Goal: Task Accomplishment & Management: Use online tool/utility

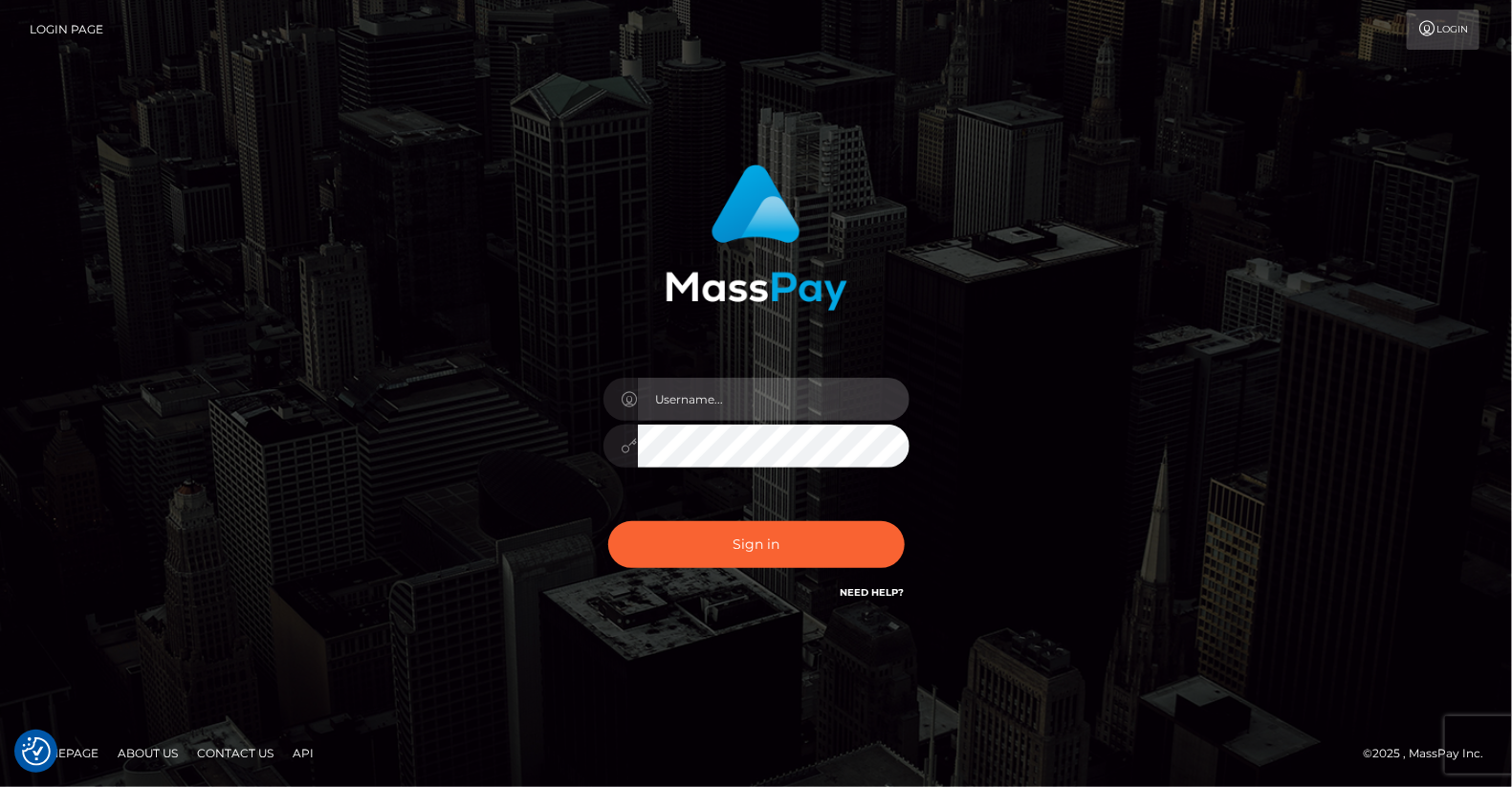
click at [720, 389] on input "text" at bounding box center [773, 398] width 271 height 43
type input "yjoshi"
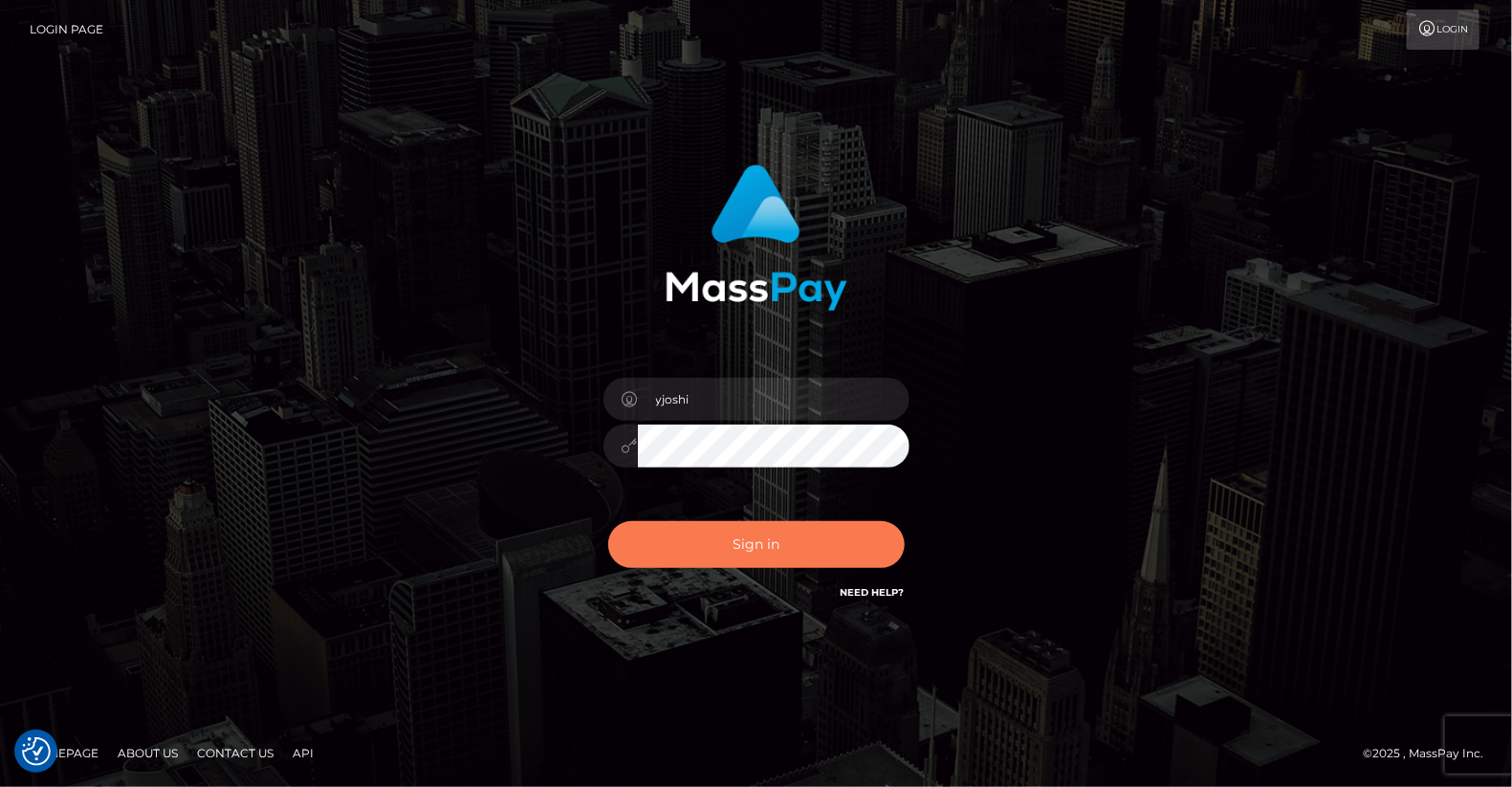
click at [798, 549] on button "Sign in" at bounding box center [756, 545] width 296 height 47
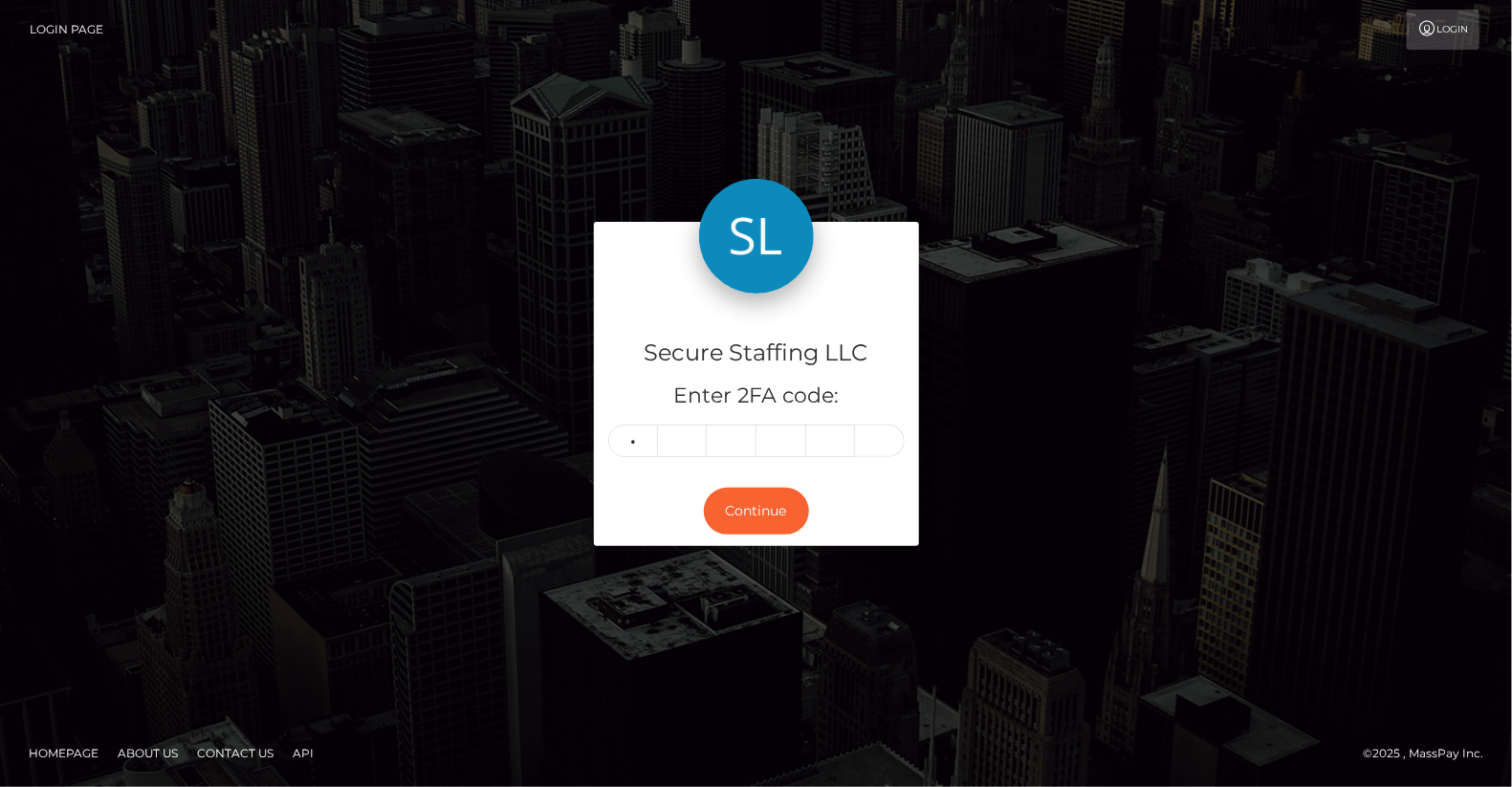
type input "3"
type input "8"
type input "5"
type input "6"
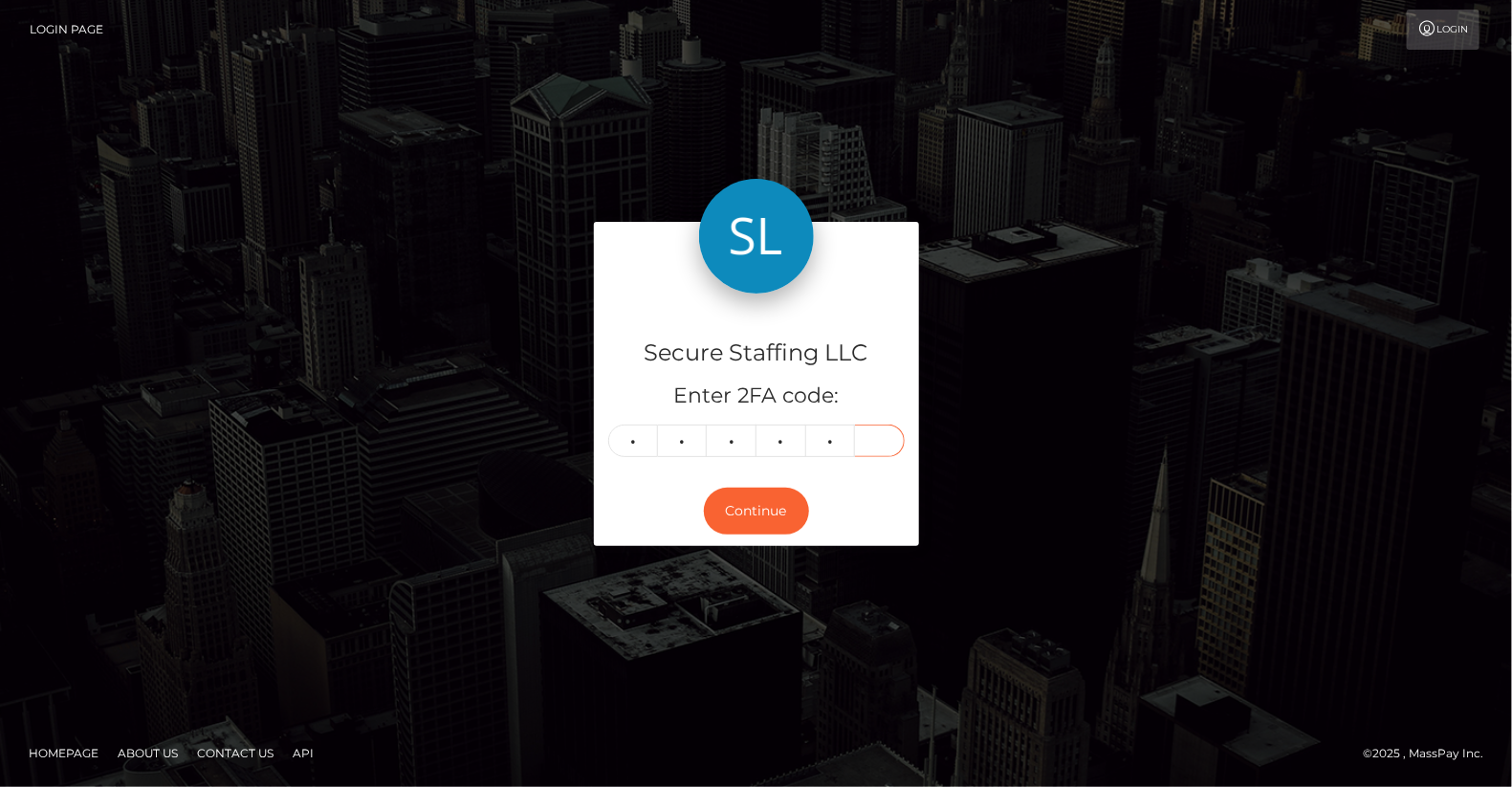
type input "4"
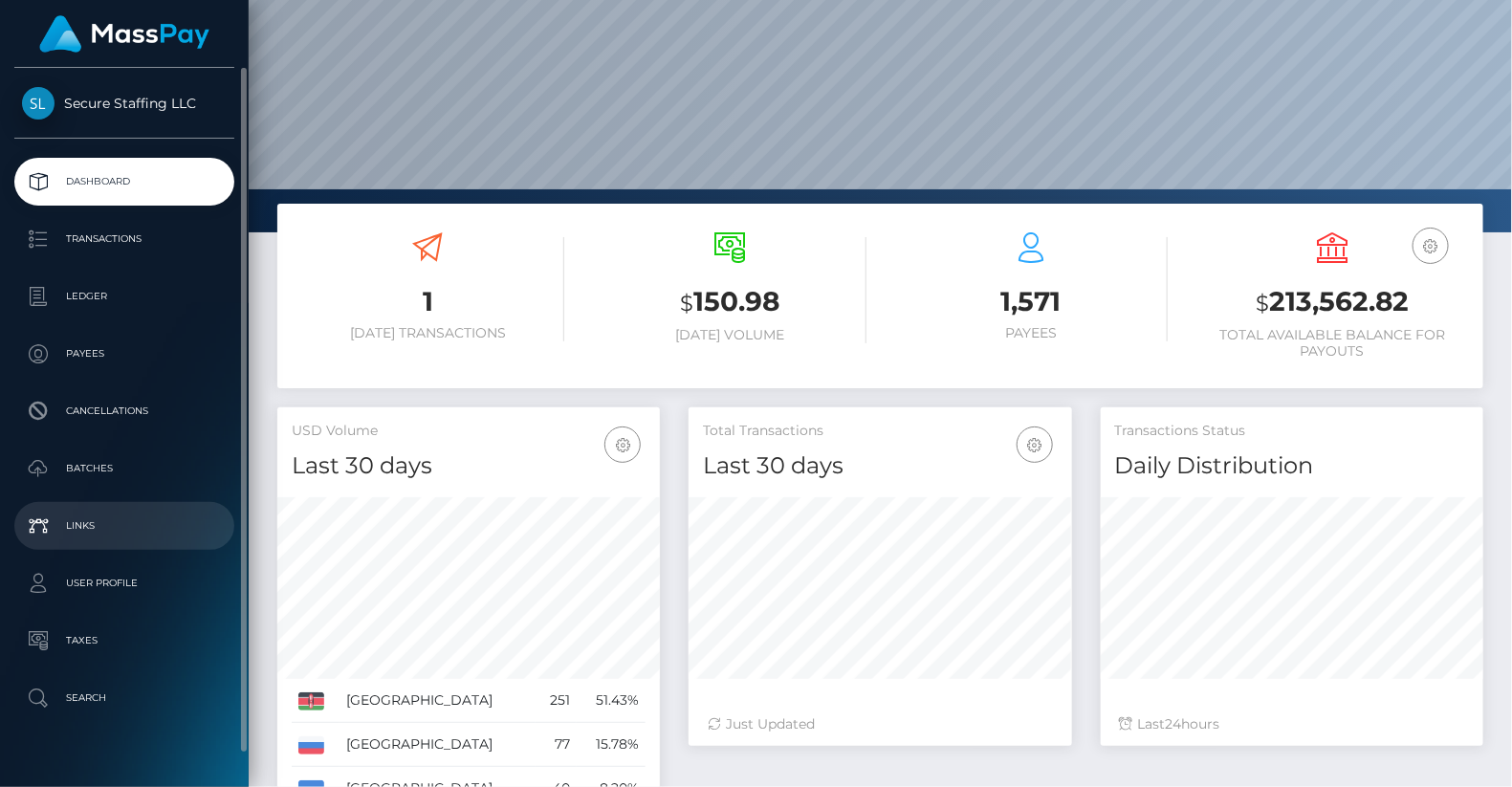
scroll to position [34, 0]
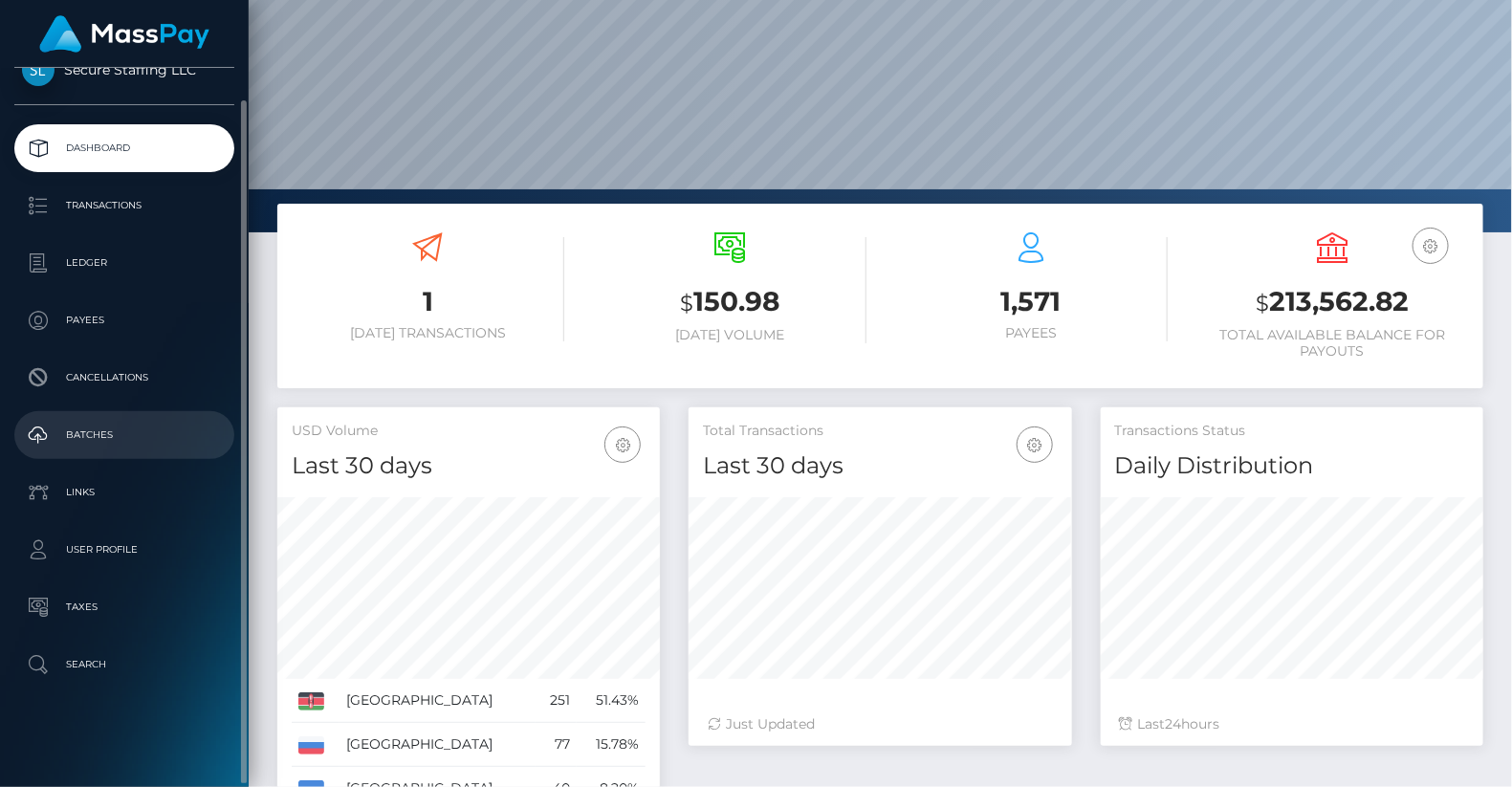
click at [151, 429] on p "Batches" at bounding box center [124, 435] width 205 height 29
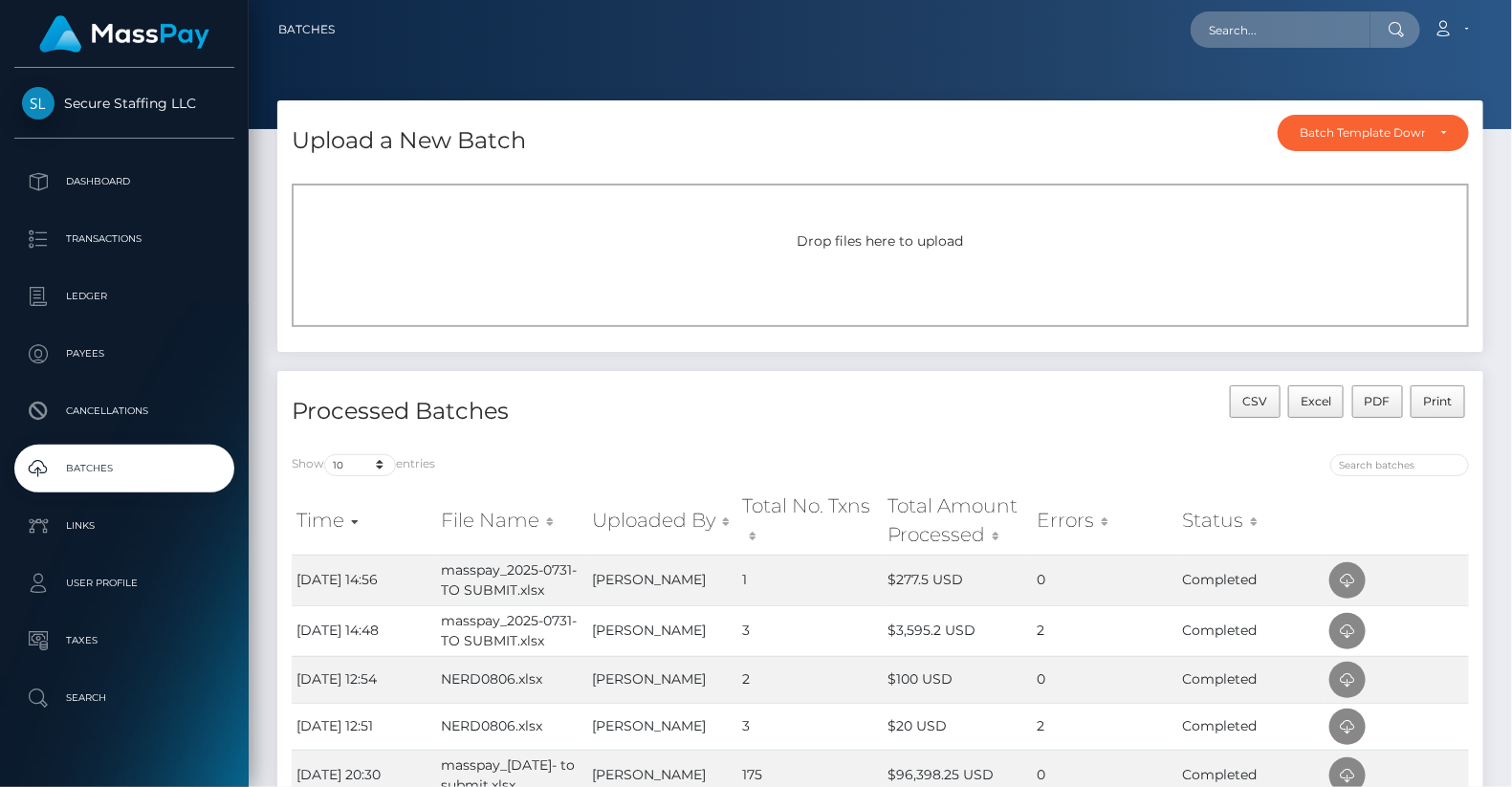
click at [820, 243] on span "Drop files here to upload" at bounding box center [881, 240] width 167 height 17
